Goal: Task Accomplishment & Management: Manage account settings

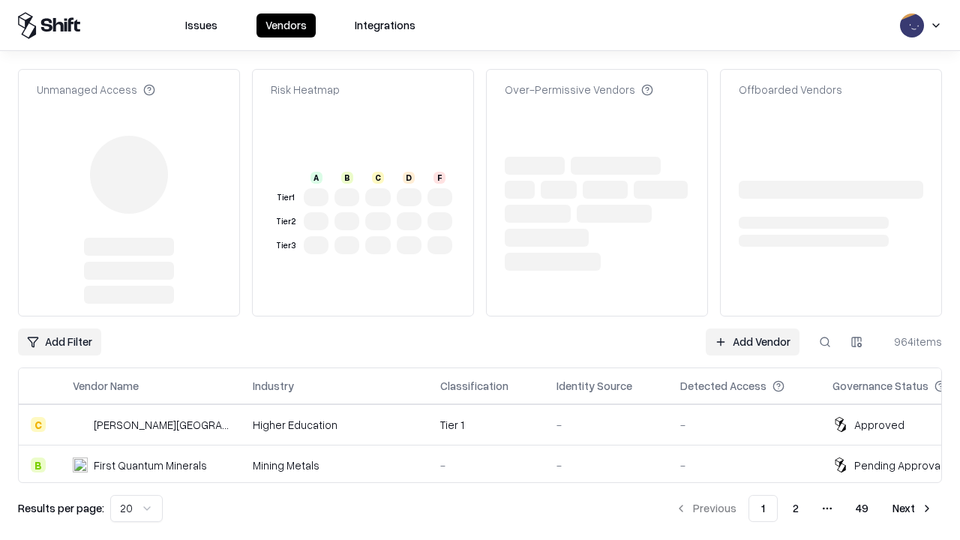
click at [752, 329] on link "Add Vendor" at bounding box center [753, 342] width 94 height 27
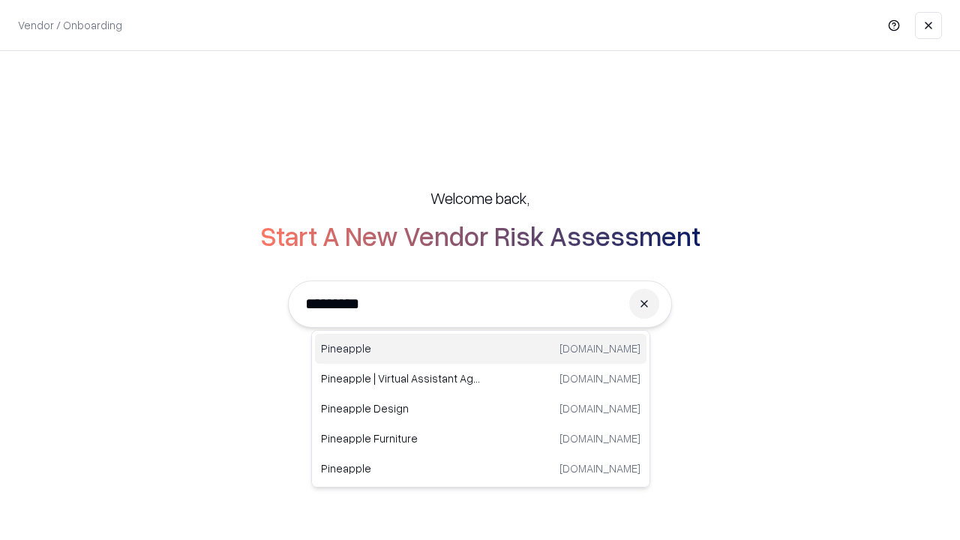
click at [481, 349] on div "Pineapple pineappleenergy.com" at bounding box center [481, 349] width 332 height 30
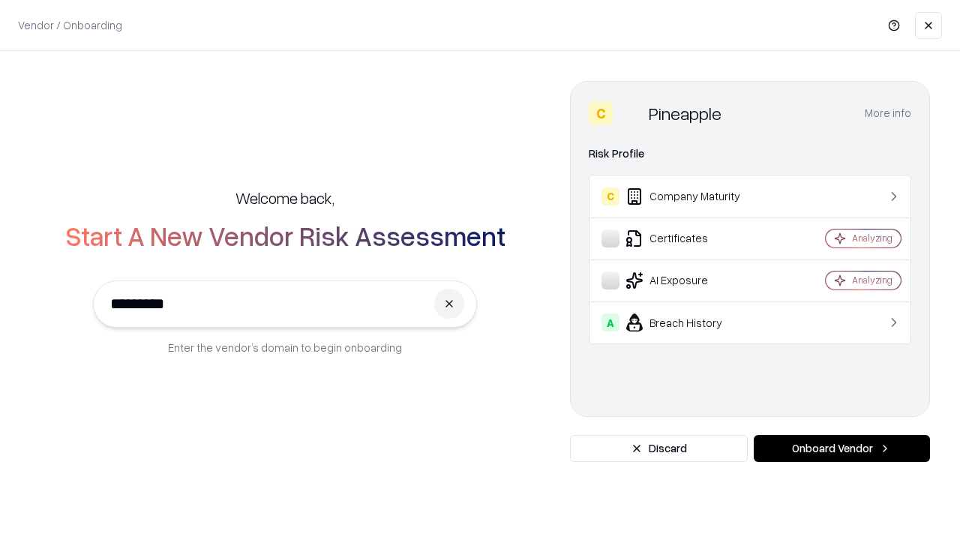
type input "*********"
click at [842, 449] on button "Onboard Vendor" at bounding box center [842, 448] width 176 height 27
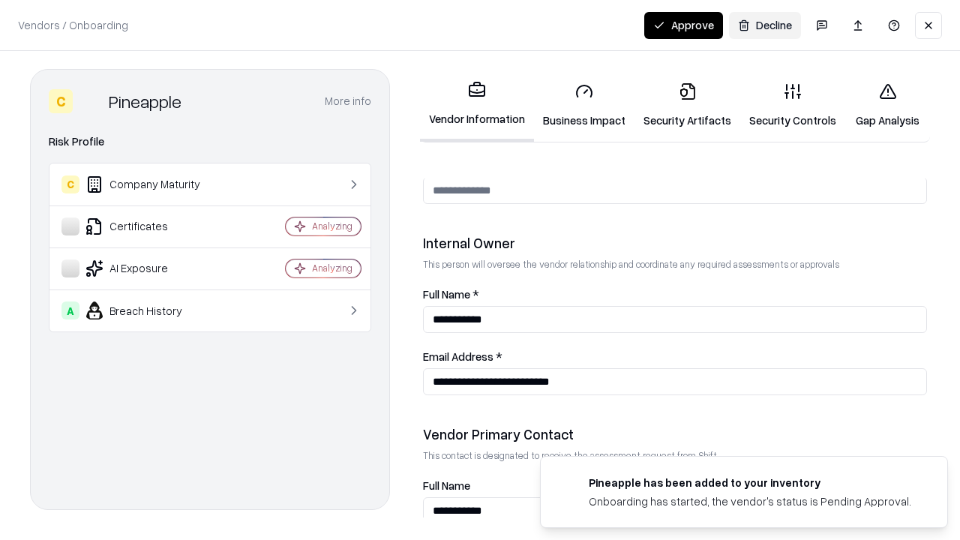
scroll to position [777, 0]
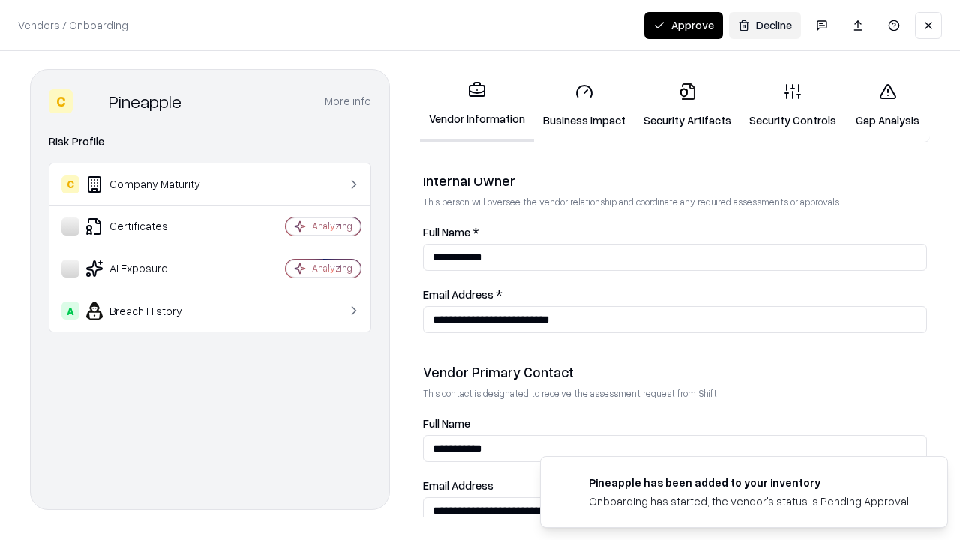
click at [584, 105] on link "Business Impact" at bounding box center [584, 106] width 101 height 70
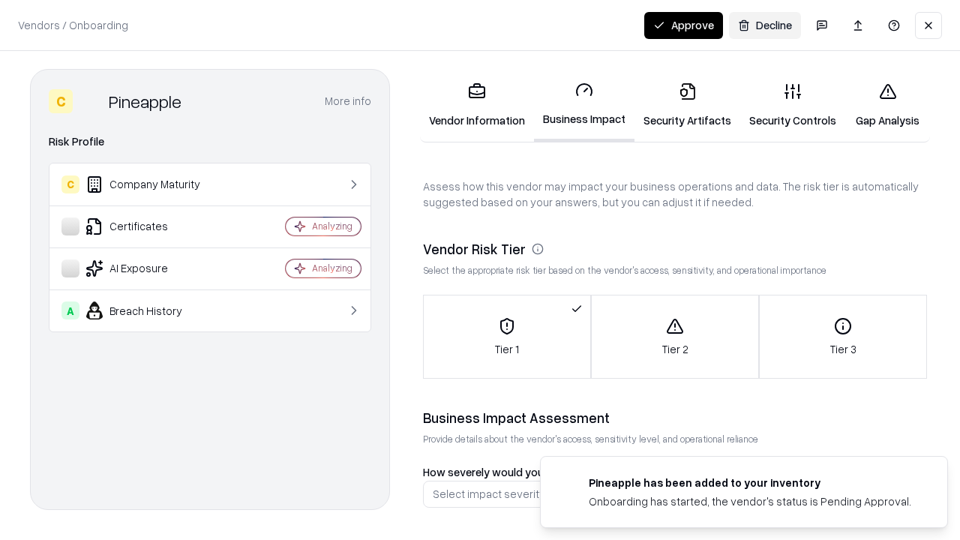
click at [687, 105] on link "Security Artifacts" at bounding box center [688, 106] width 106 height 70
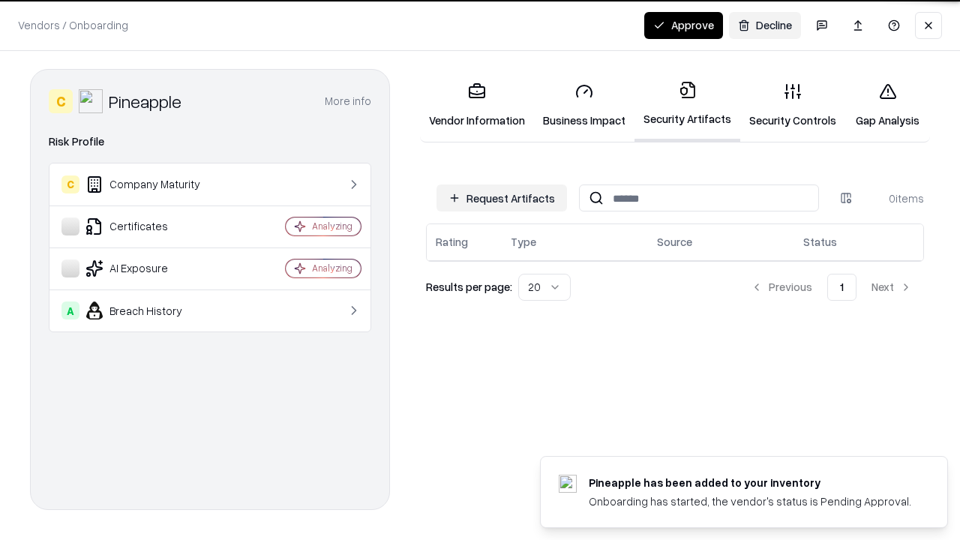
click at [502, 198] on button "Request Artifacts" at bounding box center [502, 198] width 131 height 27
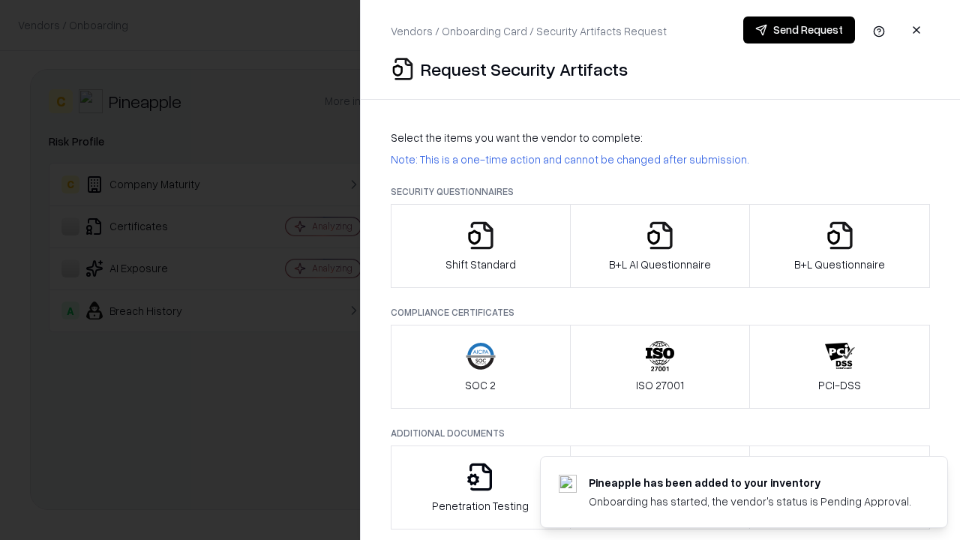
click at [480, 246] on icon "button" at bounding box center [481, 236] width 30 height 30
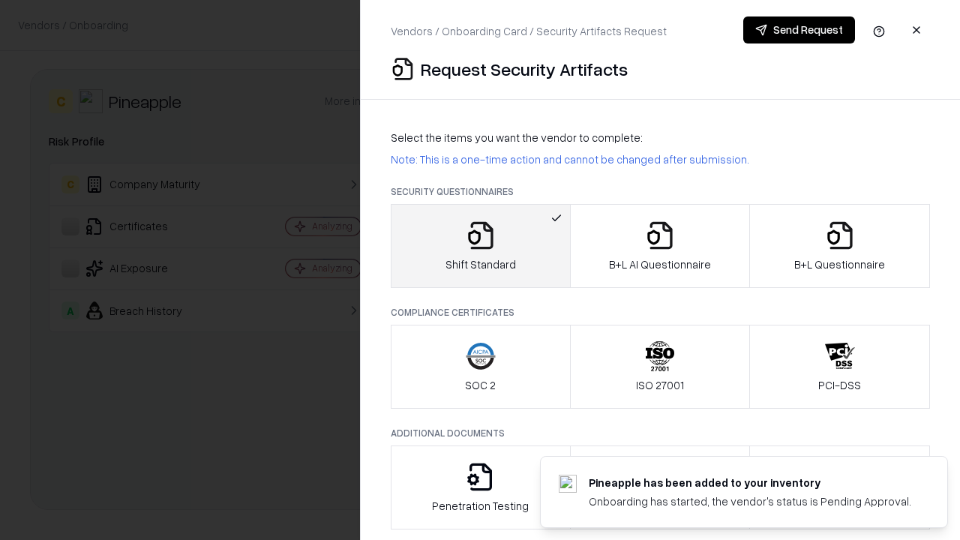
click at [799, 30] on button "Send Request" at bounding box center [799, 30] width 112 height 27
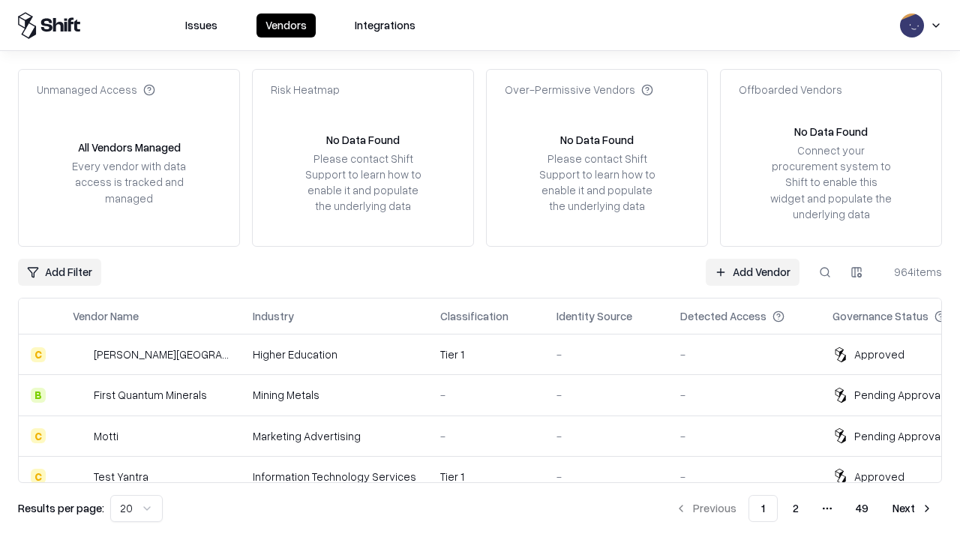
click at [825, 272] on button at bounding box center [825, 272] width 27 height 27
type input "*********"
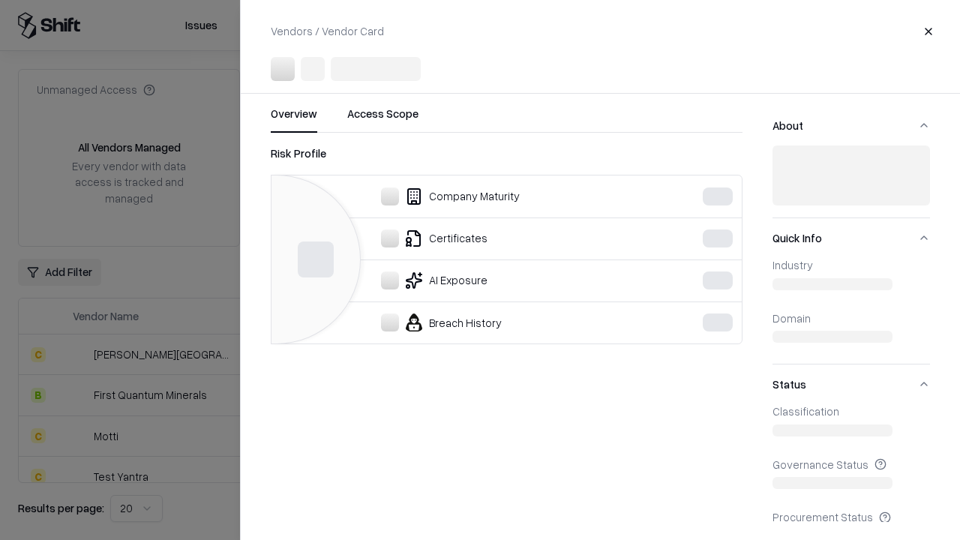
scroll to position [665, 0]
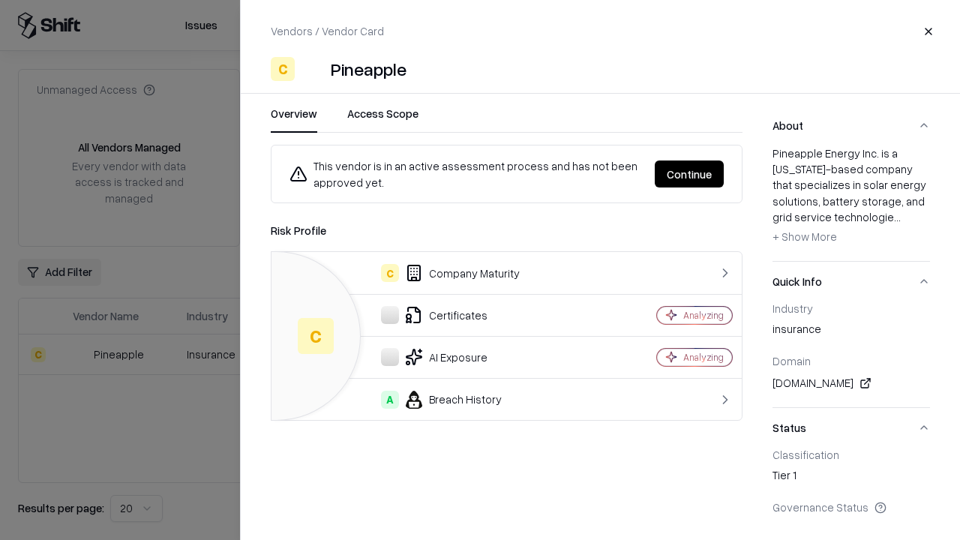
click at [689, 174] on button "Continue" at bounding box center [689, 174] width 69 height 27
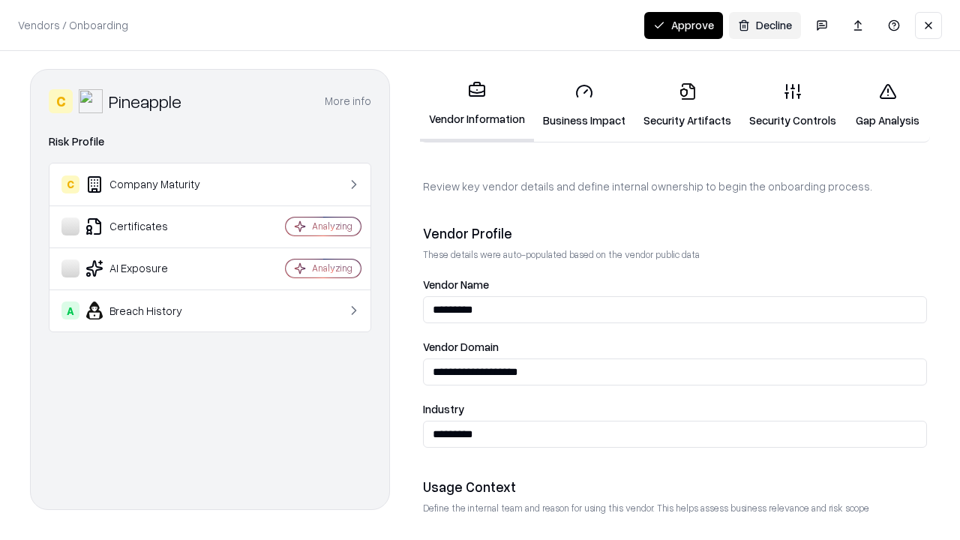
click at [687, 105] on link "Security Artifacts" at bounding box center [688, 106] width 106 height 70
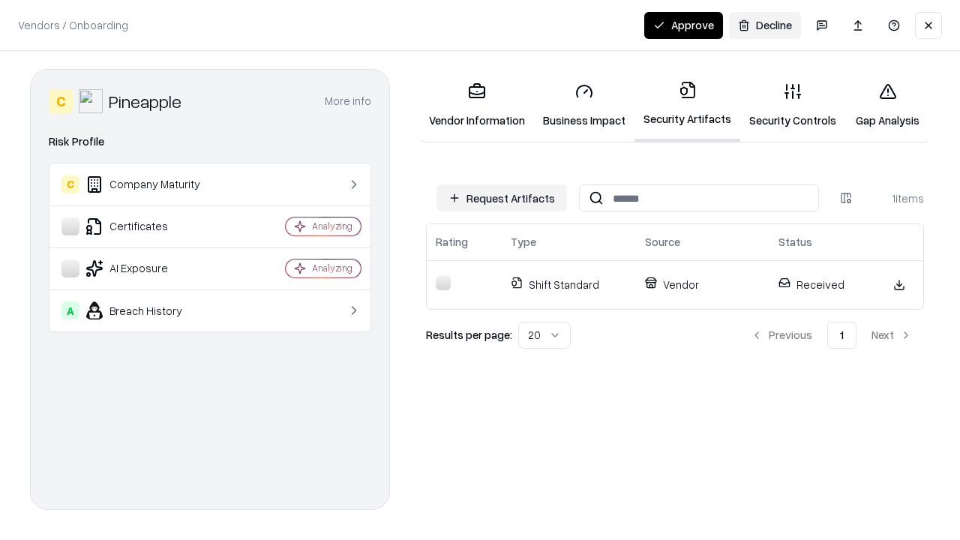
click at [683, 25] on button "Approve" at bounding box center [683, 25] width 79 height 27
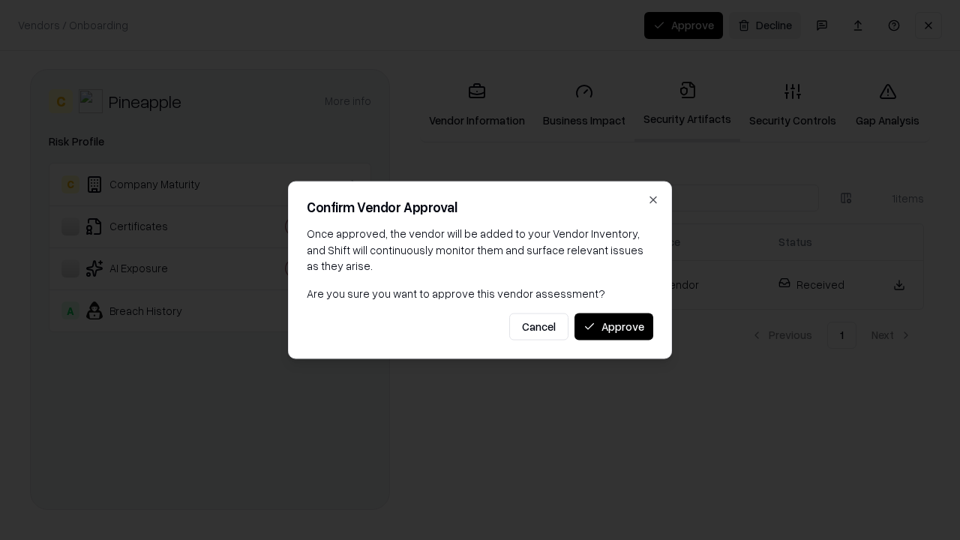
click at [614, 326] on button "Approve" at bounding box center [614, 326] width 79 height 27
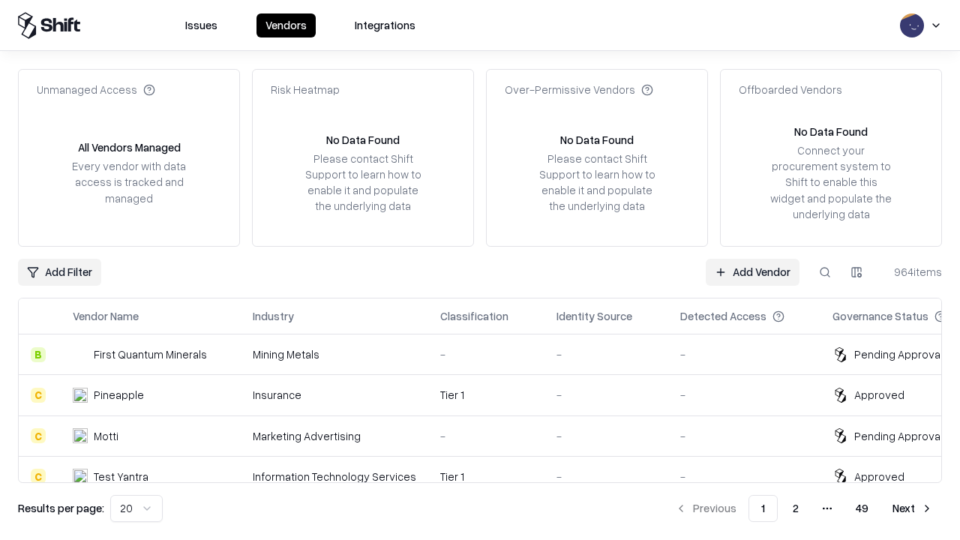
type input "*********"
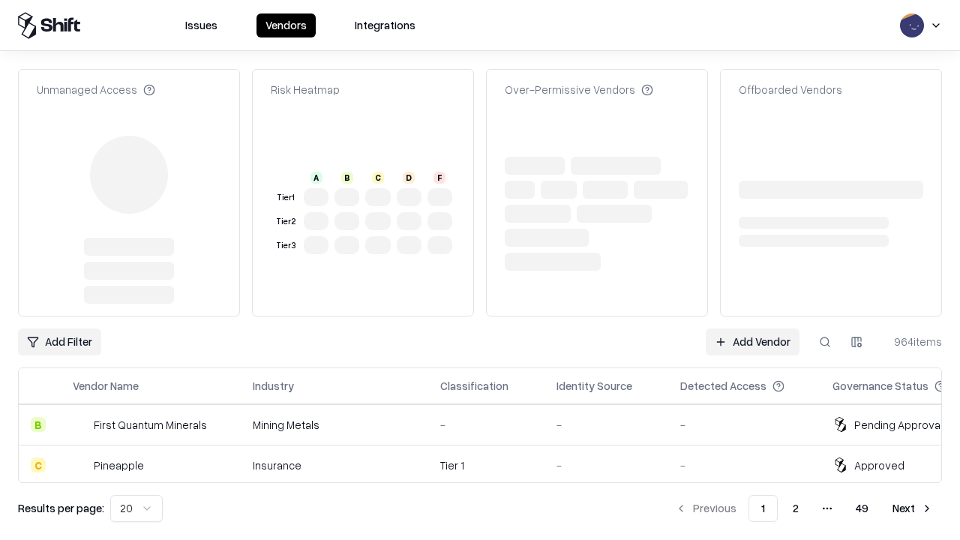
click at [752, 329] on link "Add Vendor" at bounding box center [753, 342] width 94 height 27
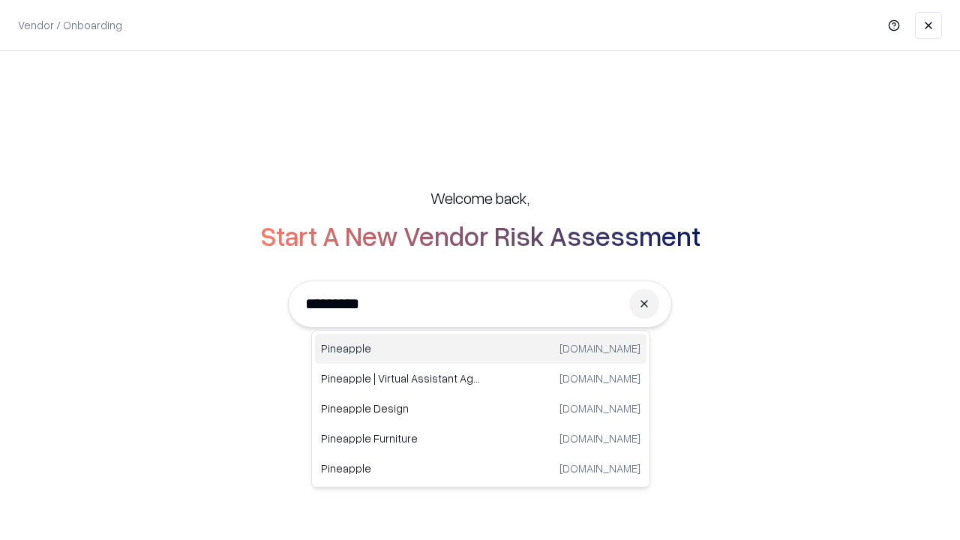
click at [481, 349] on div "Pineapple pineappleenergy.com" at bounding box center [481, 349] width 332 height 30
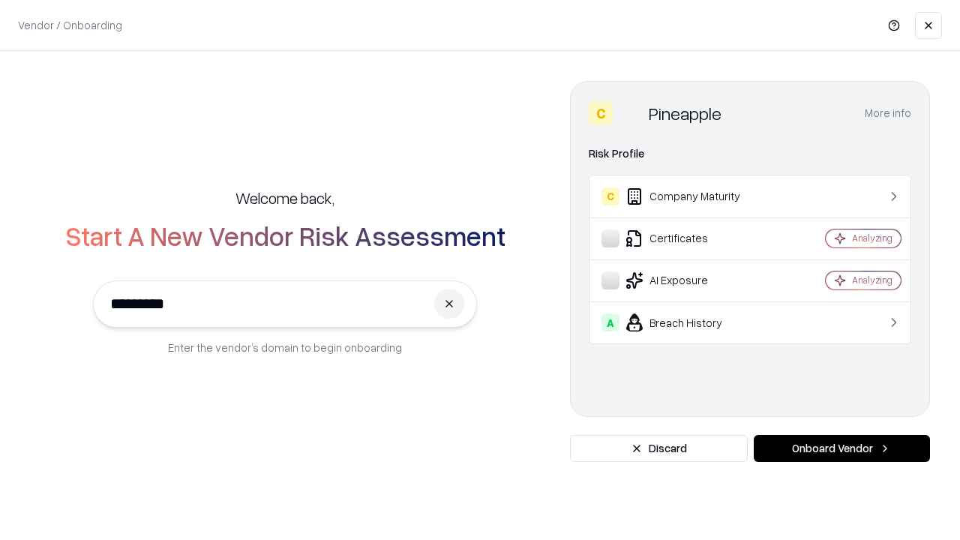
type input "*********"
click at [842, 449] on button "Onboard Vendor" at bounding box center [842, 448] width 176 height 27
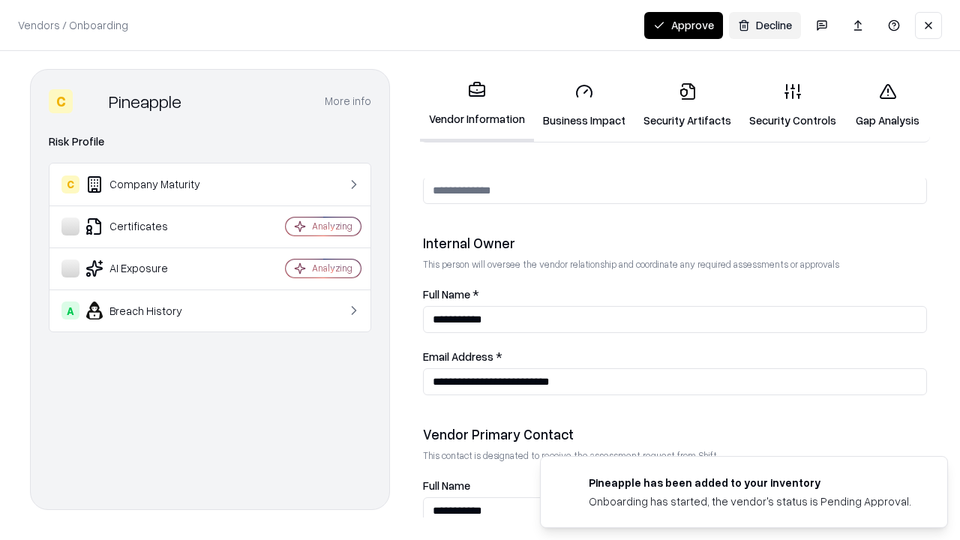
scroll to position [777, 0]
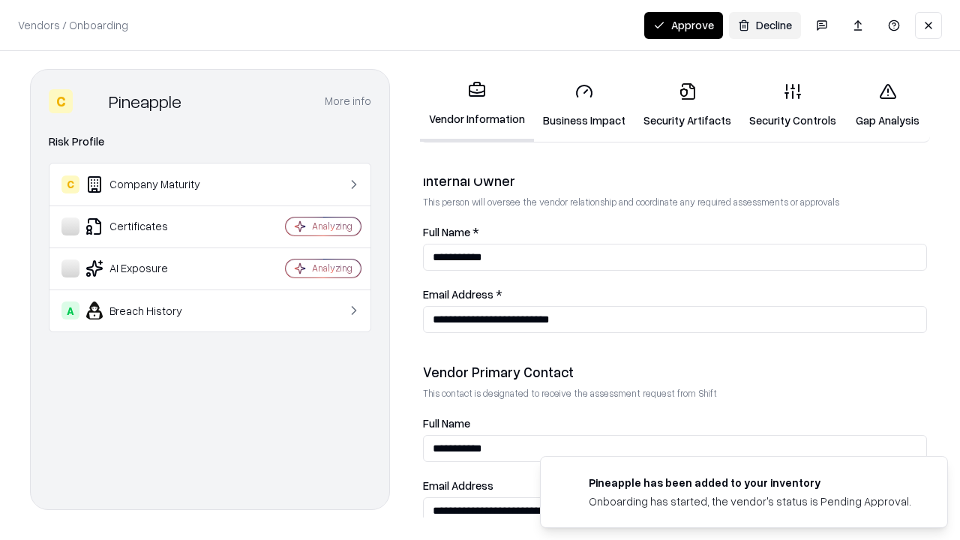
click at [683, 25] on button "Approve" at bounding box center [683, 25] width 79 height 27
